Goal: Navigation & Orientation: Find specific page/section

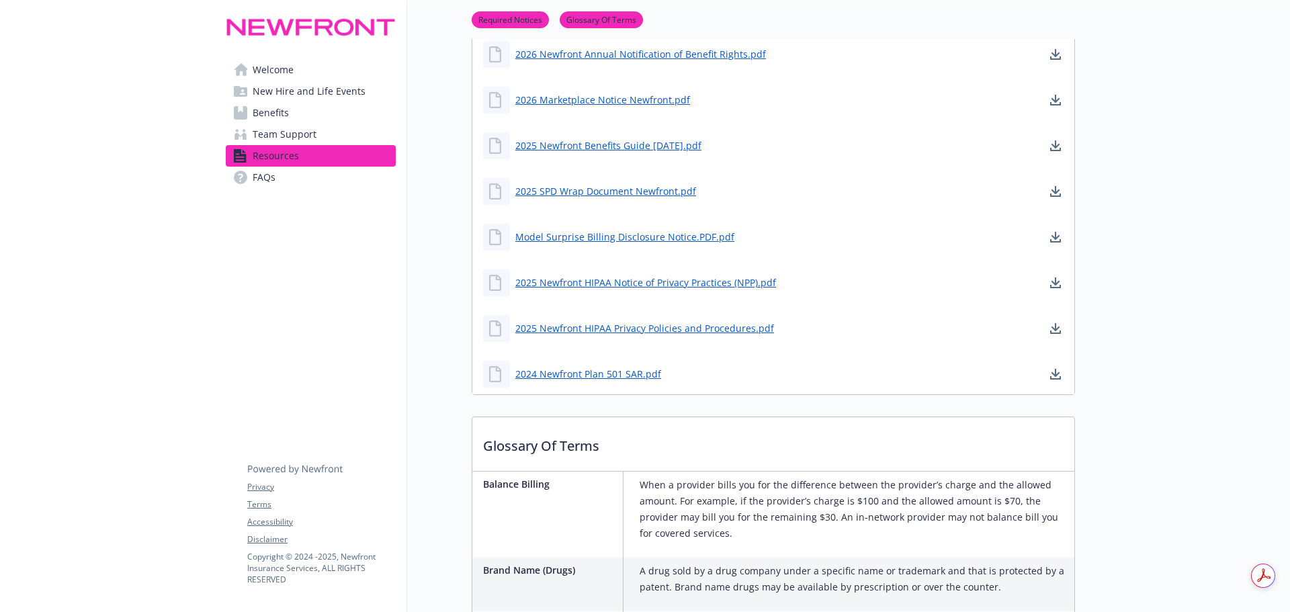
scroll to position [403, 0]
